Goal: Task Accomplishment & Management: Manage account settings

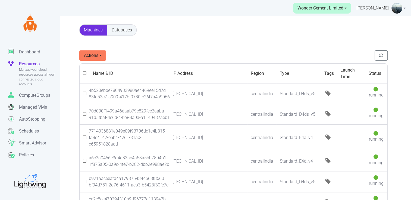
click at [389, 9] on span "[PERSON_NAME]" at bounding box center [372, 8] width 32 height 7
click at [374, 40] on link "Settings" at bounding box center [370, 41] width 48 height 9
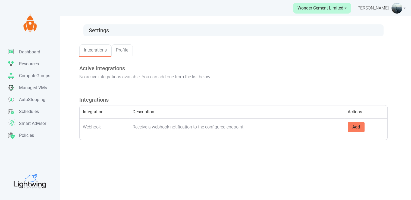
click at [90, 49] on link "Integrations" at bounding box center [95, 50] width 32 height 11
click at [120, 49] on link "Profile" at bounding box center [121, 50] width 21 height 11
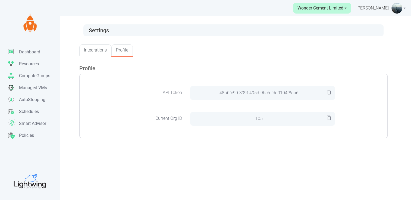
click at [300, 10] on link "Wonder Cement Limited" at bounding box center [322, 8] width 58 height 11
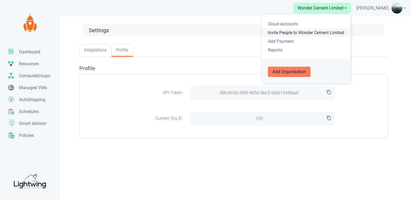
click at [300, 33] on link "Invite People to Wonder Cement Limited" at bounding box center [305, 33] width 89 height 9
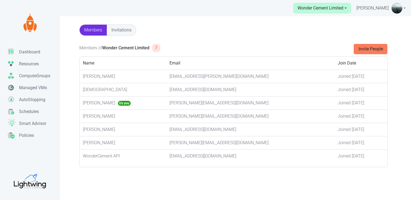
click at [121, 29] on link "Invitations" at bounding box center [121, 30] width 29 height 11
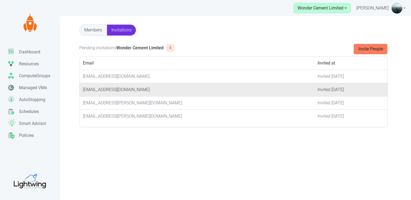
click at [105, 89] on td "[EMAIL_ADDRESS][DOMAIN_NAME]" at bounding box center [197, 89] width 235 height 13
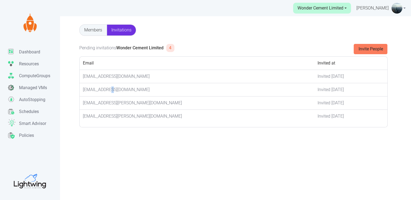
click at [97, 27] on link "Members" at bounding box center [93, 30] width 27 height 11
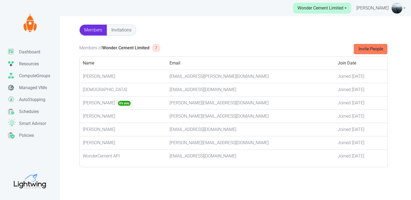
click at [121, 28] on link "Invitations" at bounding box center [121, 30] width 29 height 11
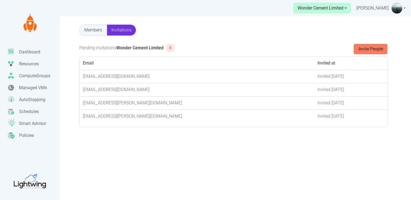
click at [96, 28] on link "Members" at bounding box center [93, 30] width 27 height 11
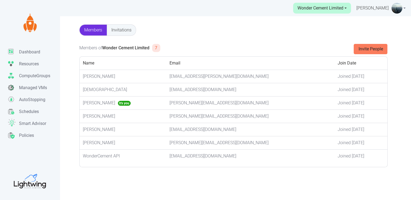
click at [126, 30] on link "Invitations" at bounding box center [121, 30] width 29 height 11
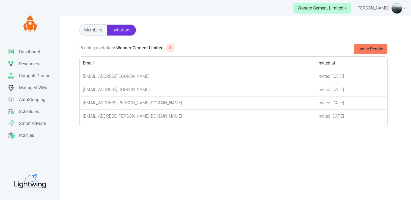
click at [394, 8] on img at bounding box center [396, 8] width 11 height 11
click at [386, 40] on link "Settings" at bounding box center [381, 41] width 48 height 9
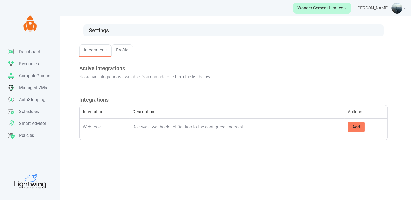
click at [119, 51] on link "Profile" at bounding box center [121, 50] width 21 height 11
